Goal: Task Accomplishment & Management: Manage account settings

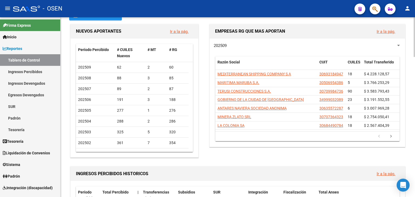
scroll to position [28, 0]
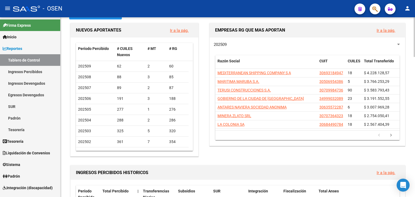
drag, startPoint x: 66, startPoint y: 78, endPoint x: 68, endPoint y: 84, distance: 5.3
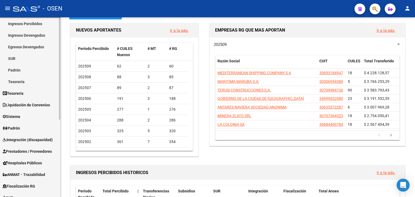
scroll to position [50, 0]
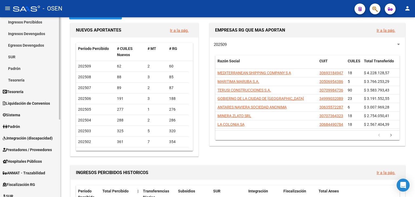
click at [57, 106] on div "Firma Express Inicio Calendario SSS Instructivos Contacto OS Reportes Tablero d…" at bounding box center [31, 126] width 62 height 316
click at [44, 92] on link "Tesorería" at bounding box center [30, 92] width 60 height 12
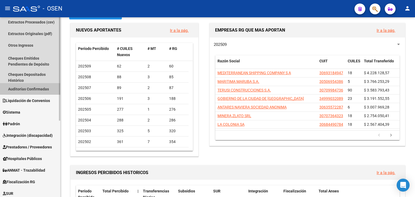
click at [41, 93] on link "Auditorías Confirmadas" at bounding box center [30, 89] width 60 height 12
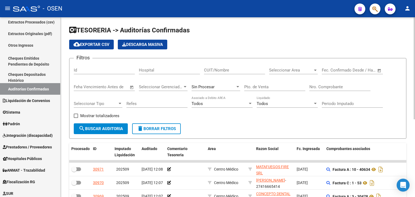
click at [379, 72] on span "Open calendar" at bounding box center [379, 70] width 13 height 13
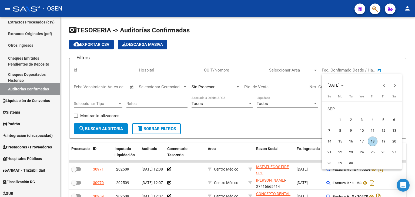
click at [383, 129] on span "12" at bounding box center [384, 131] width 10 height 10
type input "[DATE]"
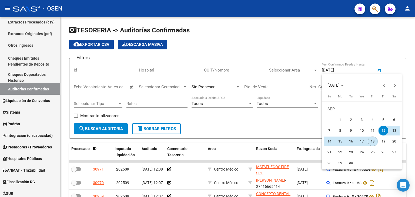
click at [370, 141] on span "18" at bounding box center [373, 142] width 10 height 10
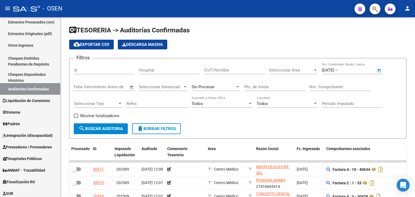
type input "[DATE]"
click at [116, 129] on span "search Buscar Auditoria" at bounding box center [101, 128] width 44 height 5
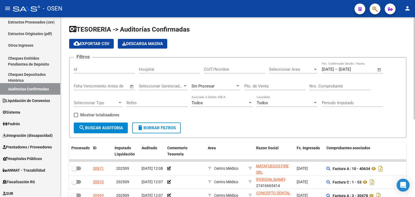
drag, startPoint x: 269, startPoint y: 119, endPoint x: 272, endPoint y: 95, distance: 23.9
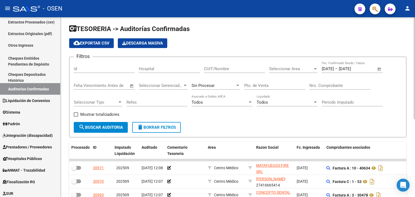
click at [282, 72] on div "Seleccionar Area Seleccionar Area" at bounding box center [293, 67] width 49 height 12
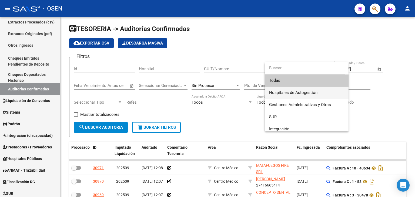
click at [280, 89] on span "Hospitales de Autogestión" at bounding box center [306, 93] width 75 height 12
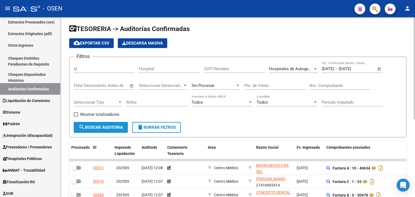
click at [110, 128] on span "search Buscar Auditoria" at bounding box center [101, 127] width 44 height 5
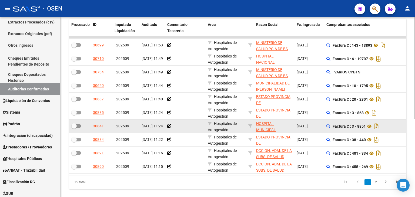
drag, startPoint x: 231, startPoint y: 122, endPoint x: 233, endPoint y: 126, distance: 4.6
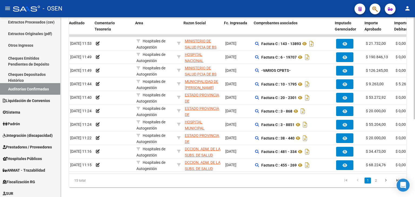
scroll to position [0, 72]
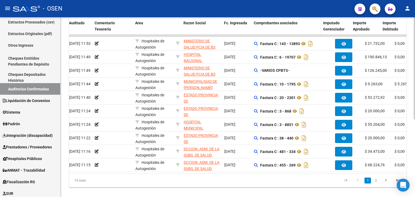
drag, startPoint x: 331, startPoint y: 28, endPoint x: 319, endPoint y: 26, distance: 11.8
click at [319, 26] on span at bounding box center [320, 26] width 2 height 18
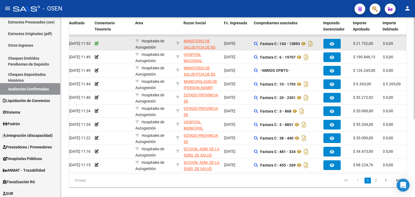
click at [96, 43] on icon at bounding box center [97, 44] width 4 height 4
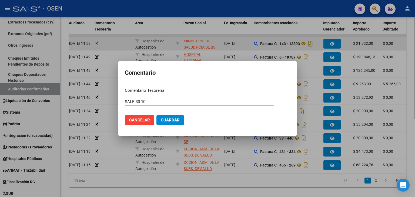
type input "SALE 30-10"
click at [156, 115] on button "Guardar" at bounding box center [170, 120] width 28 height 10
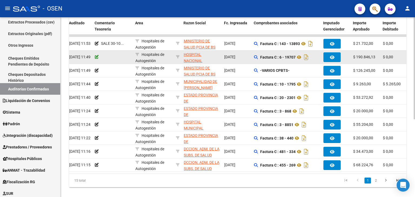
click at [96, 56] on icon at bounding box center [97, 57] width 4 height 4
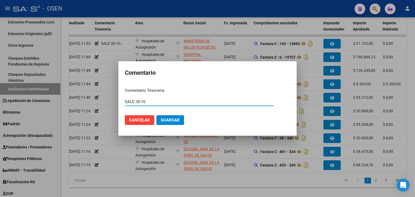
type input "SALE 30-10"
click at [156, 115] on button "Guardar" at bounding box center [170, 120] width 28 height 10
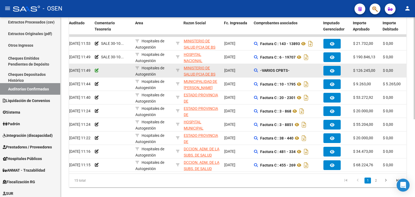
click at [97, 72] on icon at bounding box center [97, 71] width 4 height 4
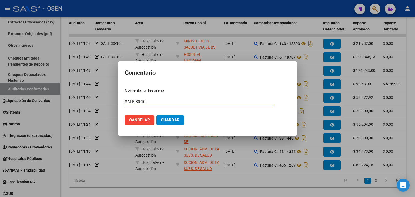
type input "SALE 30-10"
click at [156, 115] on button "Guardar" at bounding box center [170, 120] width 28 height 10
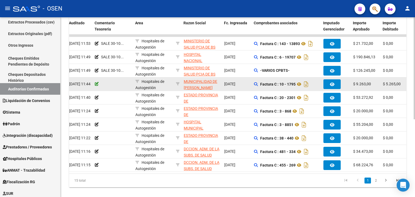
drag, startPoint x: 96, startPoint y: 80, endPoint x: 96, endPoint y: 84, distance: 3.3
click at [96, 81] on div at bounding box center [113, 84] width 36 height 6
click at [96, 84] on icon at bounding box center [97, 84] width 4 height 4
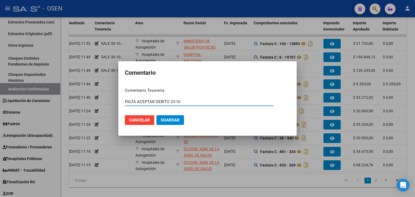
type input "FALTA ACEPTAR DEBITO 23-10"
click at [156, 115] on button "Guardar" at bounding box center [170, 120] width 28 height 10
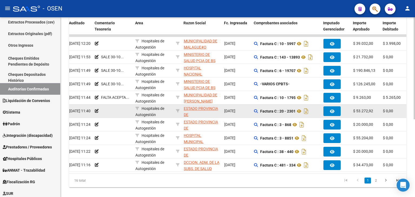
click at [96, 112] on app-comentario-tesoreria at bounding box center [97, 111] width 4 height 4
click at [96, 112] on icon at bounding box center [97, 111] width 4 height 4
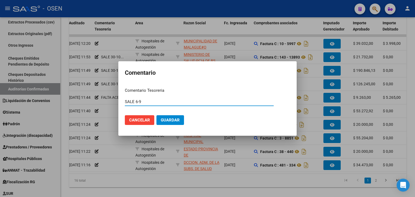
type input "SALE 6-9"
click at [156, 115] on button "Guardar" at bounding box center [170, 120] width 28 height 10
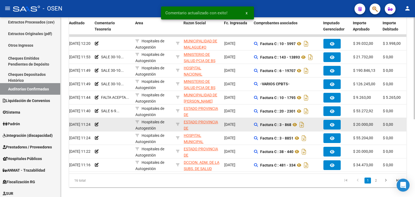
click at [109, 125] on div at bounding box center [113, 125] width 36 height 6
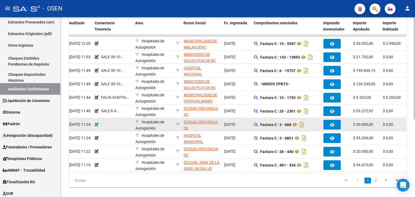
click at [97, 125] on icon at bounding box center [97, 125] width 4 height 4
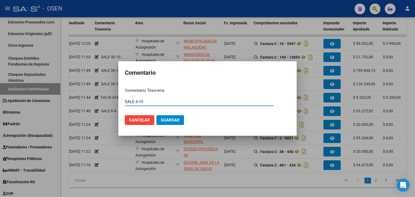
type input "SALE 6-10"
click at [156, 115] on button "Guardar" at bounding box center [170, 120] width 28 height 10
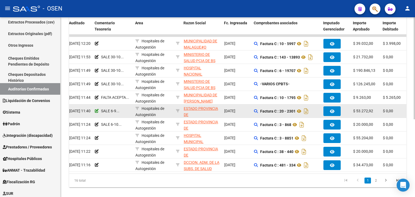
click at [95, 111] on icon at bounding box center [97, 111] width 4 height 4
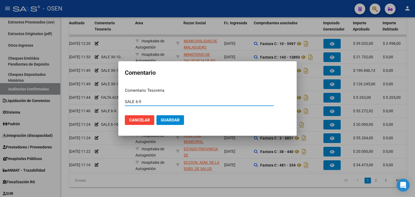
click at [147, 103] on input "SALE 6-9" at bounding box center [199, 101] width 149 height 5
type input "SALE 61"
click at [156, 115] on button "Guardar" at bounding box center [170, 120] width 28 height 10
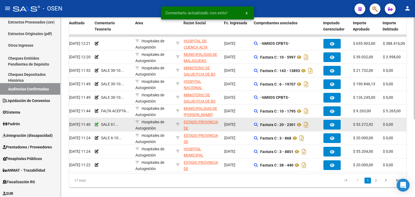
click at [97, 125] on icon at bounding box center [97, 125] width 4 height 4
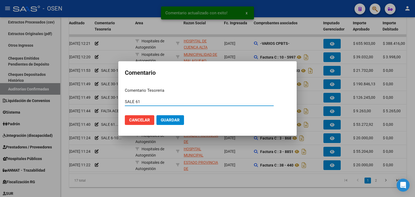
click at [138, 102] on input "SALE 61" at bounding box center [199, 101] width 149 height 5
type input "SALE 6-11"
click at [156, 115] on button "Guardar" at bounding box center [170, 120] width 28 height 10
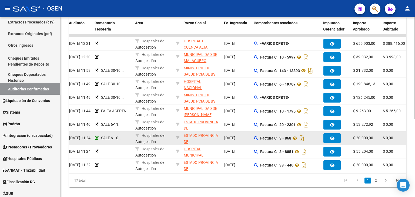
click at [95, 139] on icon at bounding box center [97, 138] width 4 height 4
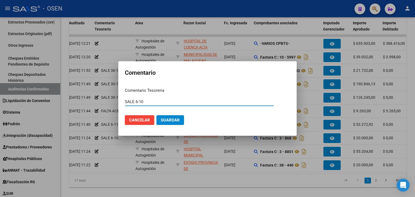
click at [158, 102] on input "SALE 6-10" at bounding box center [199, 101] width 149 height 5
type input "SALE 6-11"
click at [156, 115] on button "Guardar" at bounding box center [170, 120] width 28 height 10
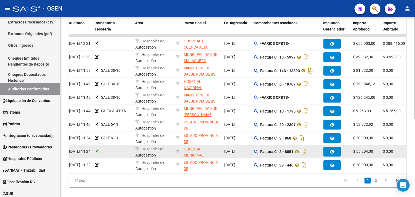
click at [97, 151] on icon at bounding box center [97, 152] width 4 height 4
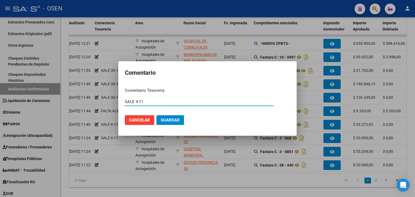
type input "SALE 4-11"
click at [156, 115] on button "Guardar" at bounding box center [170, 120] width 28 height 10
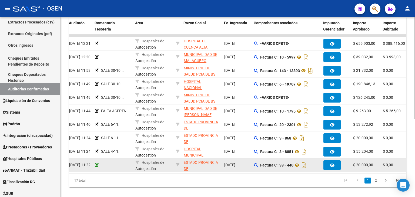
click at [96, 165] on icon at bounding box center [97, 165] width 4 height 4
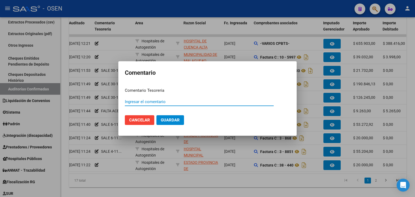
click at [160, 101] on input "Ingresar el comentario" at bounding box center [199, 101] width 149 height 5
type input "SALE 6-11"
click at [156, 115] on button "Guardar" at bounding box center [170, 120] width 28 height 10
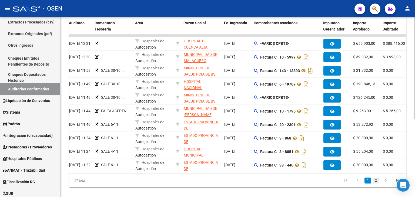
click at [375, 184] on link "2" at bounding box center [376, 181] width 6 height 6
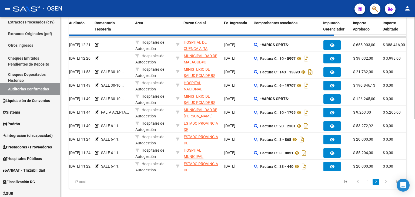
scroll to position [96, 0]
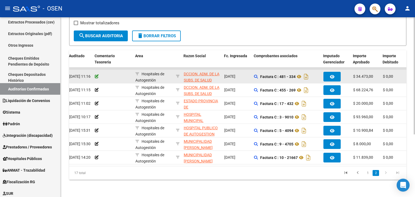
click at [95, 75] on icon at bounding box center [97, 77] width 4 height 4
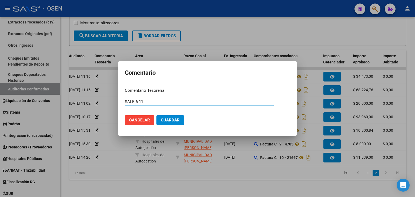
type input "SALE 6-11"
click at [156, 115] on button "Guardar" at bounding box center [170, 120] width 28 height 10
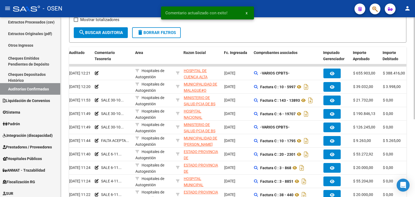
scroll to position [137, 0]
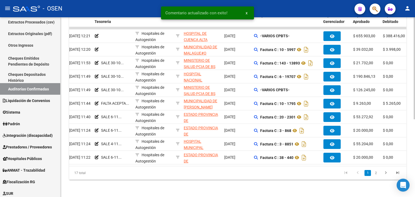
click at [415, 118] on div at bounding box center [414, 146] width 1 height 102
click at [373, 171] on link "2" at bounding box center [376, 173] width 6 height 6
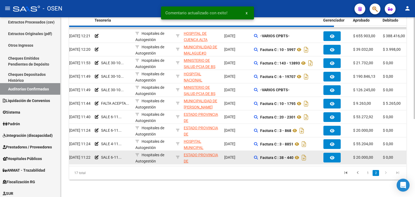
scroll to position [96, 0]
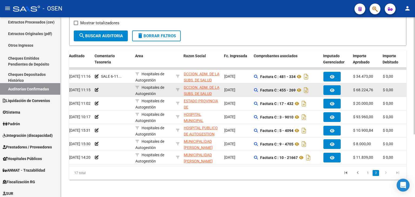
click at [109, 87] on div at bounding box center [113, 90] width 36 height 6
click at [96, 88] on icon at bounding box center [97, 90] width 4 height 4
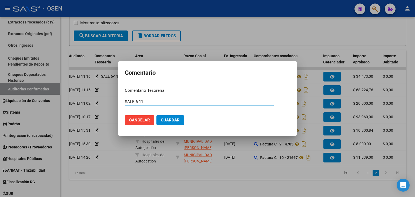
type input "SALE 6-11"
click at [156, 115] on button "Guardar" at bounding box center [170, 120] width 28 height 10
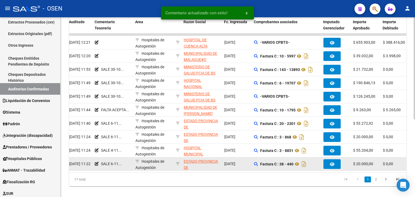
drag, startPoint x: 400, startPoint y: 131, endPoint x: 395, endPoint y: 154, distance: 23.8
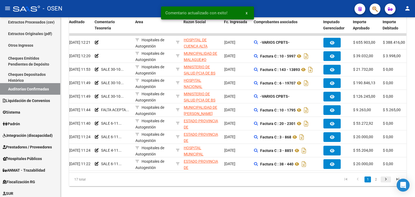
scroll to position [137, 0]
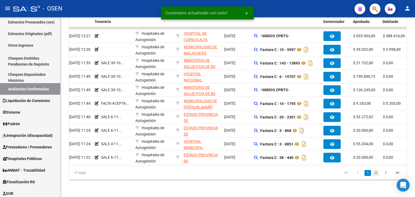
click at [378, 172] on link "2" at bounding box center [376, 173] width 6 height 6
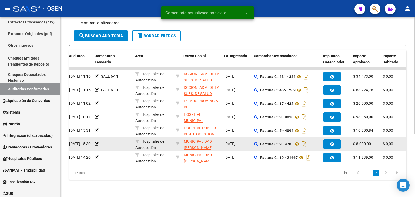
scroll to position [96, 0]
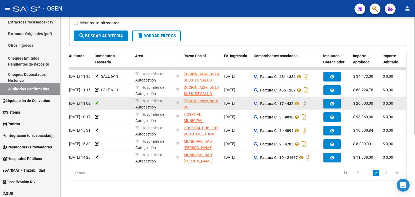
click at [95, 102] on icon at bounding box center [97, 104] width 4 height 4
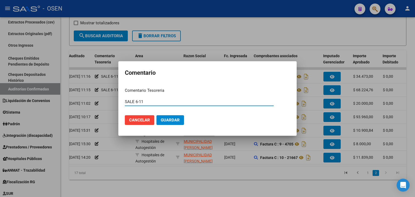
type input "SALE 6-11"
click at [156, 115] on button "Guardar" at bounding box center [170, 120] width 28 height 10
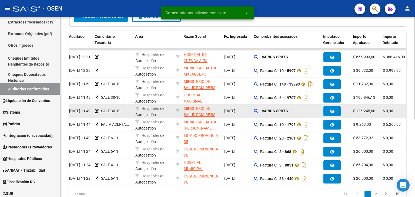
drag, startPoint x: 381, startPoint y: 78, endPoint x: 382, endPoint y: 99, distance: 21.6
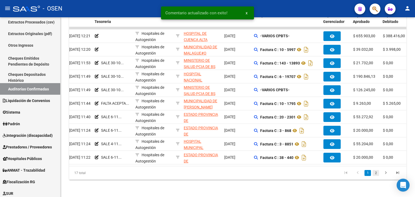
click at [377, 175] on link "2" at bounding box center [376, 173] width 6 height 6
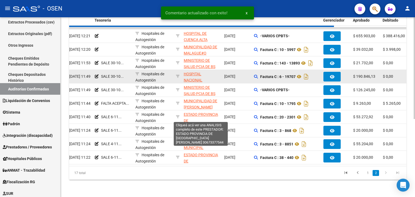
scroll to position [96, 0]
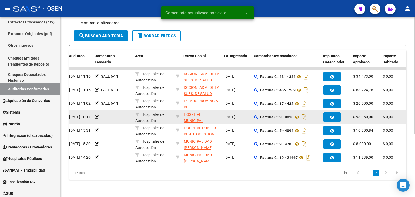
click at [118, 114] on div at bounding box center [113, 117] width 36 height 6
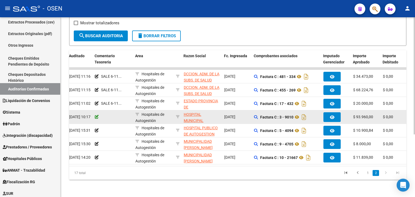
click at [95, 115] on icon at bounding box center [97, 117] width 4 height 4
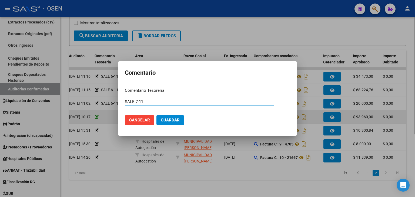
type input "SALE 7-11"
click at [156, 115] on button "Guardar" at bounding box center [170, 120] width 28 height 10
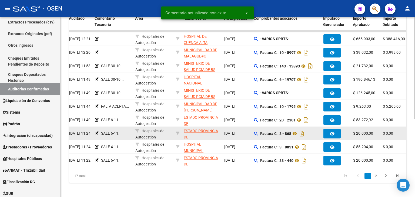
drag, startPoint x: 397, startPoint y: 114, endPoint x: 393, endPoint y: 132, distance: 19.1
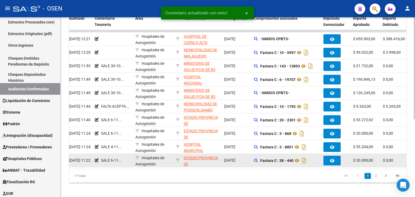
scroll to position [137, 0]
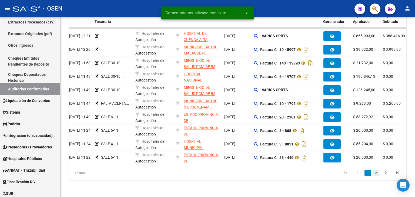
click at [371, 175] on li "1" at bounding box center [368, 173] width 8 height 9
click at [374, 173] on link "2" at bounding box center [376, 173] width 6 height 6
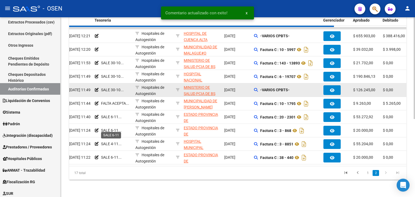
scroll to position [96, 0]
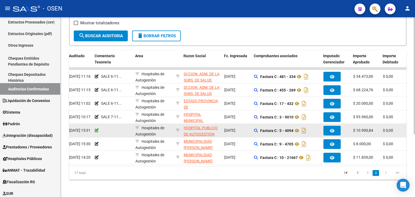
click at [97, 129] on icon at bounding box center [97, 131] width 4 height 4
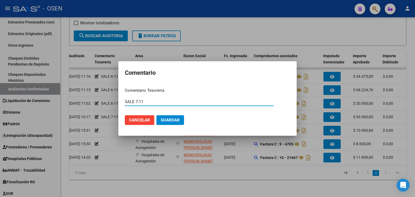
type input "SALE 7-11"
click at [156, 115] on button "Guardar" at bounding box center [170, 120] width 28 height 10
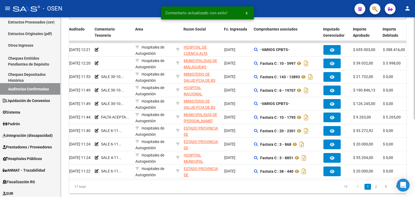
drag, startPoint x: 288, startPoint y: 133, endPoint x: 295, endPoint y: 161, distance: 28.8
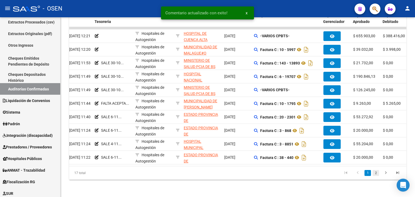
click at [376, 172] on link "2" at bounding box center [376, 173] width 6 height 6
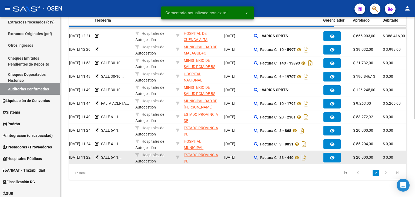
scroll to position [96, 0]
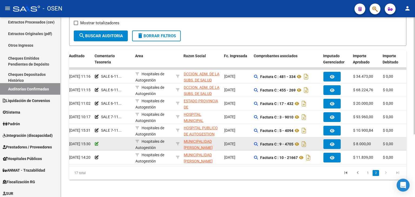
click at [96, 142] on icon at bounding box center [97, 144] width 4 height 4
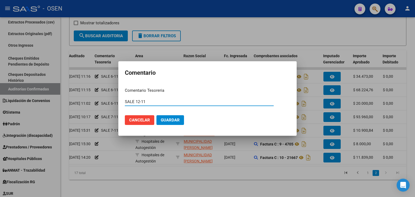
type input "SALE 12-11"
click at [156, 115] on button "Guardar" at bounding box center [170, 120] width 28 height 10
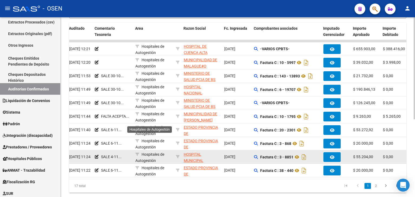
scroll to position [137, 0]
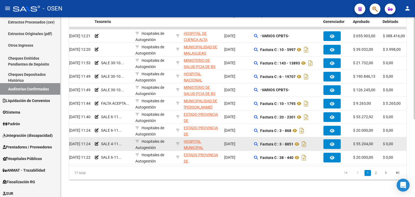
drag, startPoint x: 170, startPoint y: 99, endPoint x: 226, endPoint y: 146, distance: 73.3
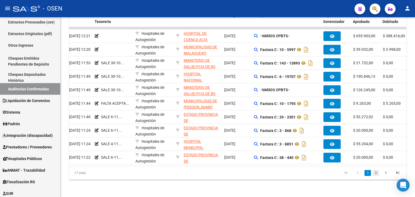
click at [379, 173] on link "2" at bounding box center [376, 173] width 6 height 6
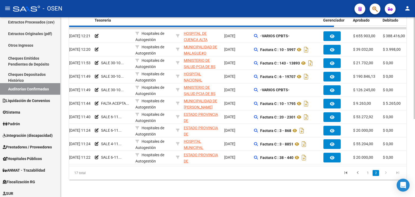
scroll to position [96, 0]
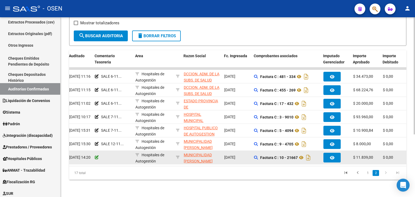
click at [95, 156] on icon at bounding box center [97, 158] width 4 height 4
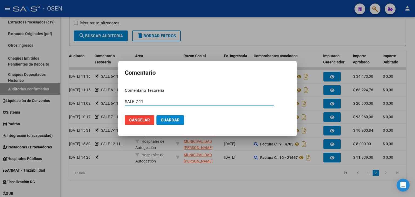
type input "SALE 7-11"
click at [156, 115] on button "Guardar" at bounding box center [170, 120] width 28 height 10
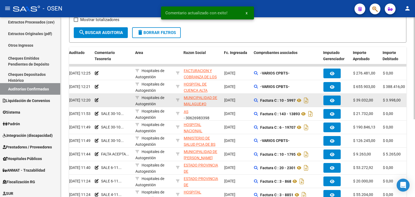
scroll to position [2, 0]
drag, startPoint x: 217, startPoint y: 118, endPoint x: 215, endPoint y: 101, distance: 16.9
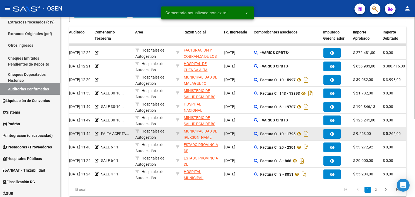
scroll to position [137, 0]
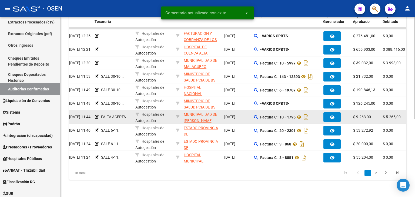
drag, startPoint x: 234, startPoint y: 98, endPoint x: 237, endPoint y: 121, distance: 24.0
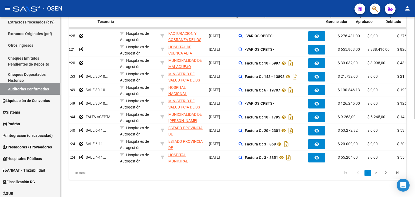
scroll to position [0, 66]
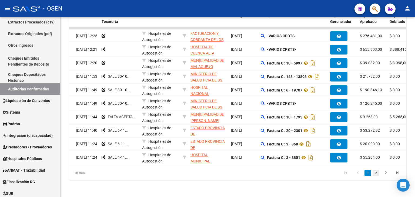
click at [375, 172] on link "2" at bounding box center [376, 173] width 6 height 6
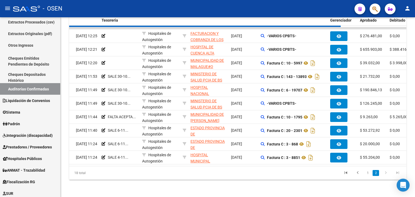
scroll to position [110, 0]
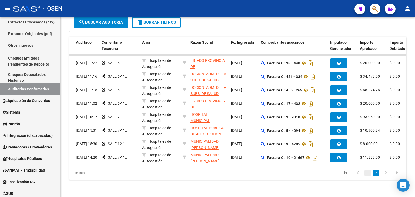
click at [368, 172] on link "1" at bounding box center [368, 173] width 6 height 6
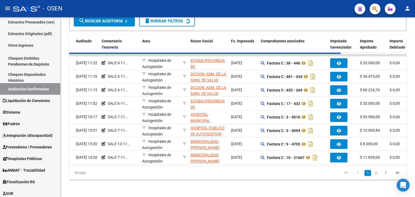
scroll to position [110, 0]
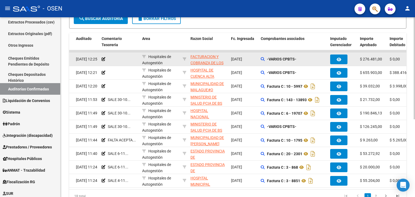
click at [261, 56] on datatable-body-cell "-VARIOS CPBTS-" at bounding box center [293, 59] width 69 height 13
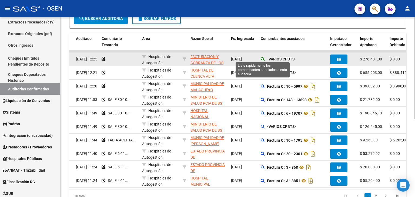
click at [263, 57] on icon at bounding box center [263, 59] width 4 height 4
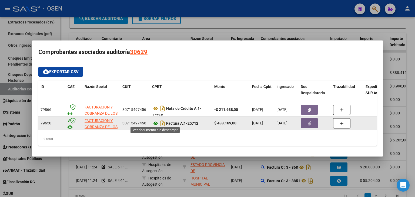
click at [157, 121] on icon at bounding box center [155, 123] width 7 height 6
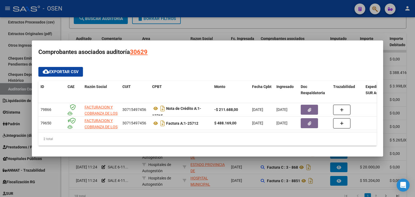
click at [177, 168] on div at bounding box center [207, 98] width 415 height 197
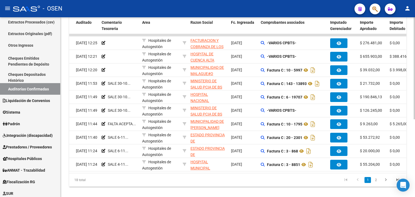
scroll to position [137, 0]
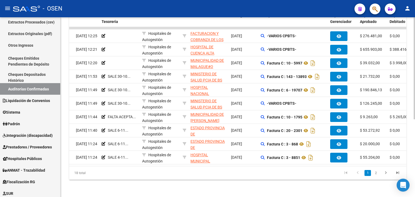
drag, startPoint x: 276, startPoint y: 152, endPoint x: 275, endPoint y: 172, distance: 20.1
click at [376, 172] on link "2" at bounding box center [376, 173] width 6 height 6
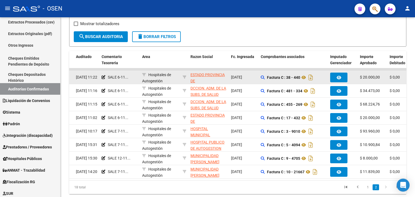
scroll to position [43, 0]
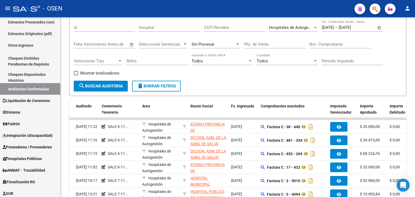
drag, startPoint x: 302, startPoint y: 174, endPoint x: 281, endPoint y: 105, distance: 72.1
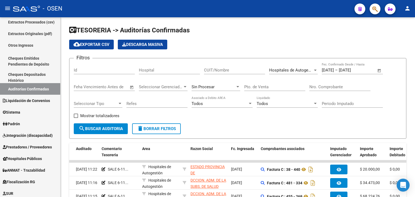
click at [298, 68] on span "Hospitales de Autogestión" at bounding box center [293, 70] width 48 height 5
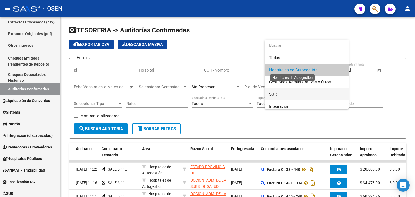
drag, startPoint x: 288, startPoint y: 94, endPoint x: 286, endPoint y: 71, distance: 23.3
click at [286, 71] on div "Todas Hospitales de Autogestión Gestiones Administrativas y Otros SUR Integraci…" at bounding box center [307, 74] width 84 height 69
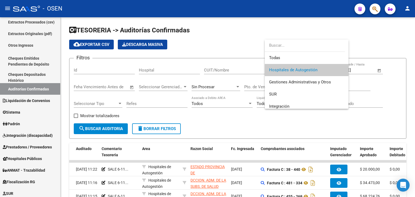
click at [251, 28] on div at bounding box center [207, 98] width 415 height 197
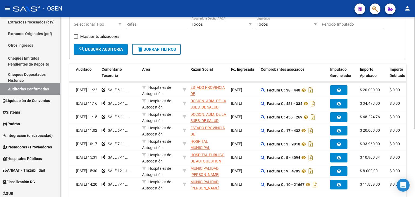
drag, startPoint x: 209, startPoint y: 37, endPoint x: 208, endPoint y: 66, distance: 29.5
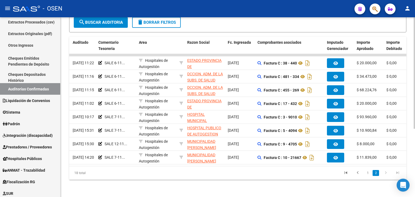
scroll to position [0, 69]
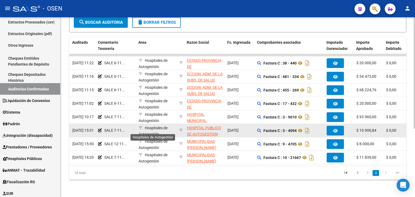
click at [149, 128] on span "Hospitales de Autogestión" at bounding box center [153, 131] width 29 height 11
click at [151, 126] on span "Hospitales de Autogestión" at bounding box center [153, 131] width 29 height 11
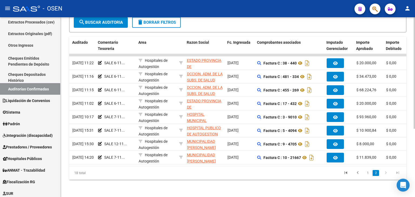
click at [133, 171] on div "18 total" at bounding box center [102, 173] width 66 height 14
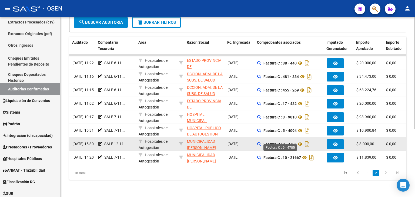
click at [282, 142] on strong "Factura C : 9 - 4705" at bounding box center [280, 144] width 33 height 4
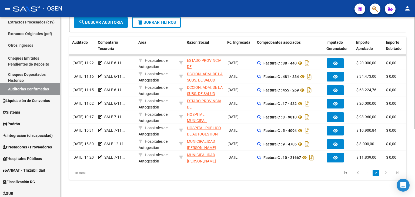
click at [251, 185] on div "TESORERIA -> Auditorías Confirmadas cloud_download Exportar CSV Descarga Masiva…" at bounding box center [238, 54] width 355 height 286
click at [374, 175] on link "2" at bounding box center [376, 173] width 6 height 6
click at [371, 175] on li "1" at bounding box center [368, 173] width 8 height 9
click at [370, 174] on link "1" at bounding box center [368, 173] width 6 height 6
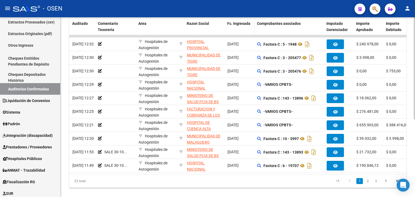
drag, startPoint x: 230, startPoint y: 28, endPoint x: 229, endPoint y: 35, distance: 7.3
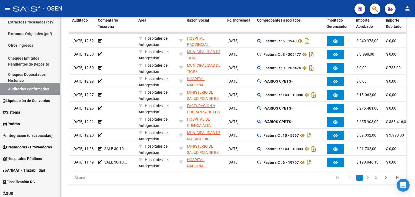
click at [374, 181] on link "3" at bounding box center [376, 178] width 6 height 6
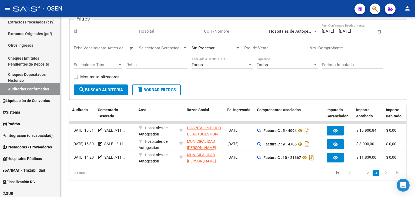
scroll to position [42, 0]
click at [368, 173] on link "2" at bounding box center [368, 173] width 6 height 6
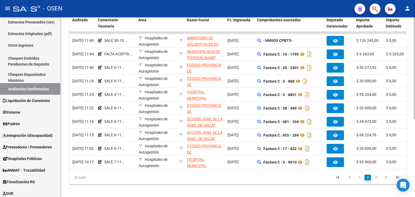
drag, startPoint x: 269, startPoint y: 91, endPoint x: 272, endPoint y: 104, distance: 13.0
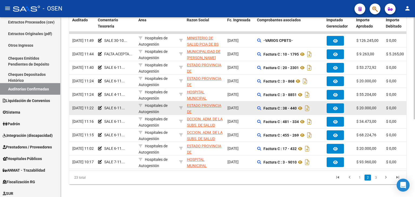
scroll to position [137, 0]
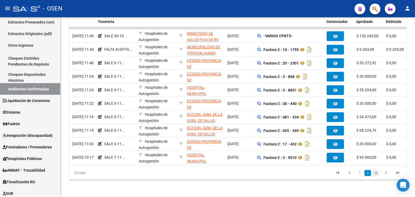
click at [376, 174] on link "3" at bounding box center [376, 173] width 6 height 6
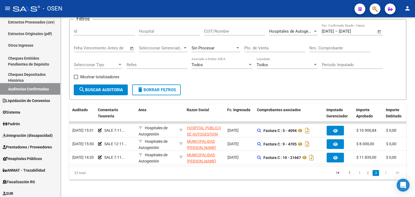
scroll to position [42, 0]
click at [369, 175] on link "2" at bounding box center [368, 173] width 6 height 6
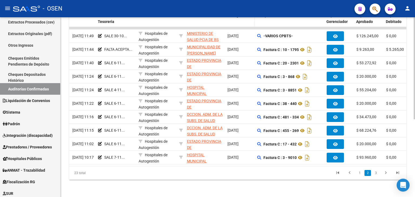
scroll to position [137, 0]
drag, startPoint x: 248, startPoint y: 86, endPoint x: 247, endPoint y: 102, distance: 16.0
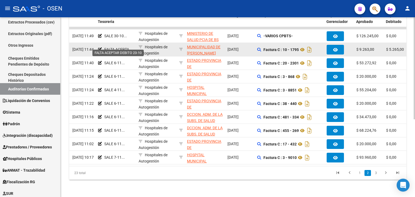
click at [119, 47] on span "FALTA ACEPTA..." at bounding box center [118, 49] width 28 height 4
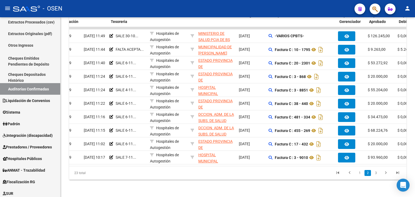
scroll to position [0, 0]
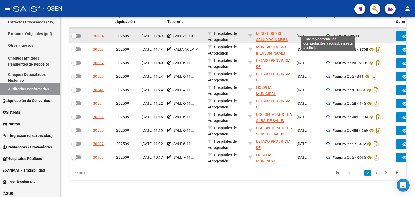
click at [328, 34] on icon at bounding box center [328, 36] width 4 height 4
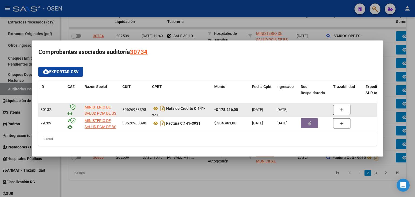
click at [179, 107] on span "Nota de Crédito C:" at bounding box center [181, 108] width 31 height 4
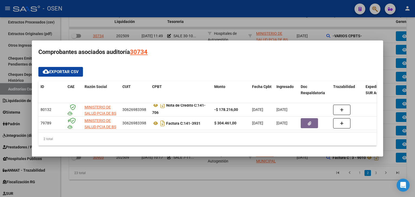
click at [221, 188] on div at bounding box center [207, 98] width 415 height 197
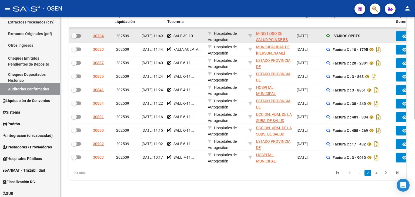
click at [328, 34] on icon at bounding box center [328, 36] width 4 height 4
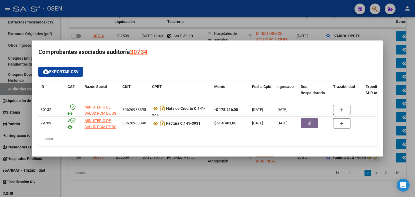
click at [275, 179] on div at bounding box center [207, 98] width 415 height 197
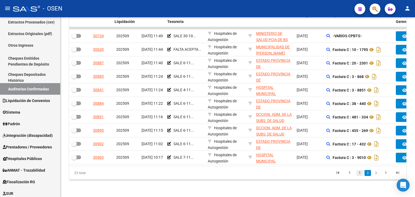
click at [360, 173] on link "1" at bounding box center [359, 173] width 6 height 6
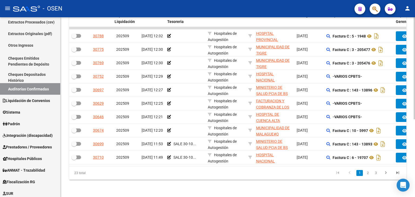
click at [367, 175] on link "2" at bounding box center [368, 173] width 6 height 6
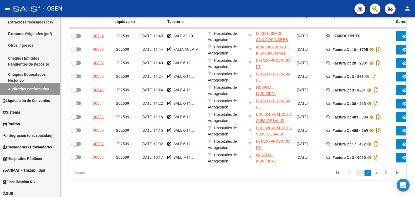
click at [358, 174] on link "1" at bounding box center [359, 173] width 6 height 6
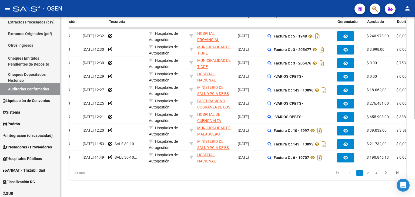
scroll to position [0, 56]
